Goal: Information Seeking & Learning: Learn about a topic

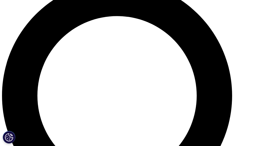
scroll to position [301, 0]
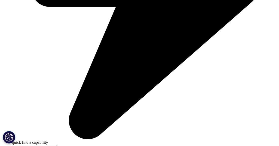
scroll to position [1155, 0]
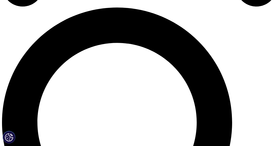
scroll to position [1128, 0]
